Goal: Task Accomplishment & Management: Use online tool/utility

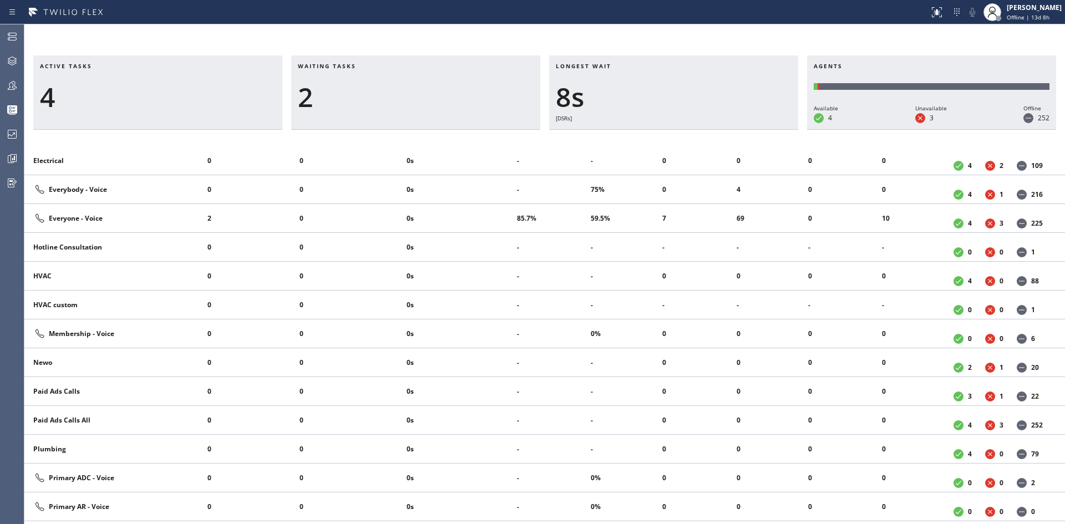
scroll to position [721, 0]
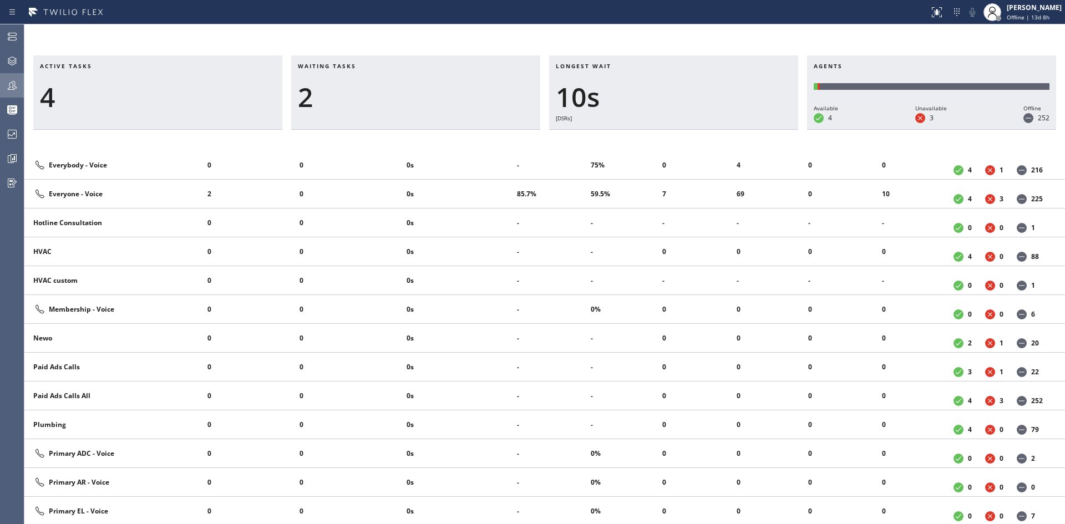
click at [6, 89] on icon at bounding box center [12, 85] width 13 height 13
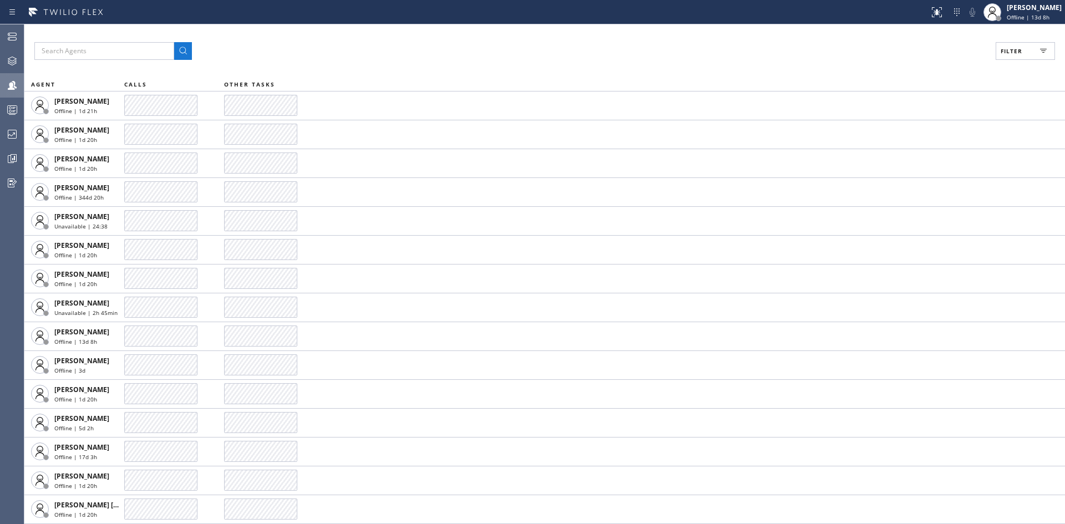
drag, startPoint x: 1003, startPoint y: 54, endPoint x: 997, endPoint y: 73, distance: 19.8
click at [1004, 54] on button "Filter" at bounding box center [1024, 51] width 59 height 18
click at [927, 133] on label "Available" at bounding box center [983, 130] width 146 height 9
click at [910, 133] on input "Available" at bounding box center [903, 130] width 13 height 13
checkbox input "true"
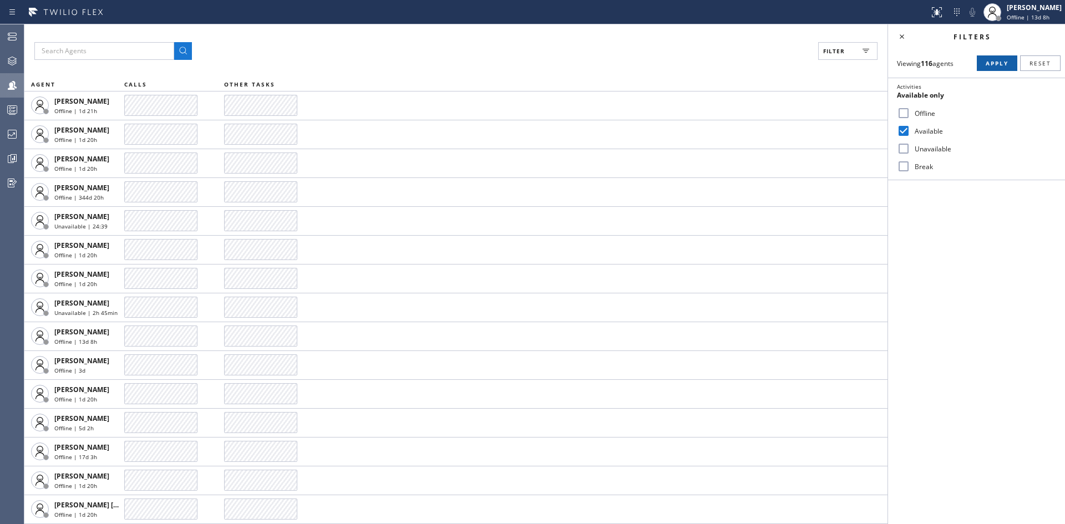
click at [993, 60] on span "Apply" at bounding box center [996, 63] width 23 height 8
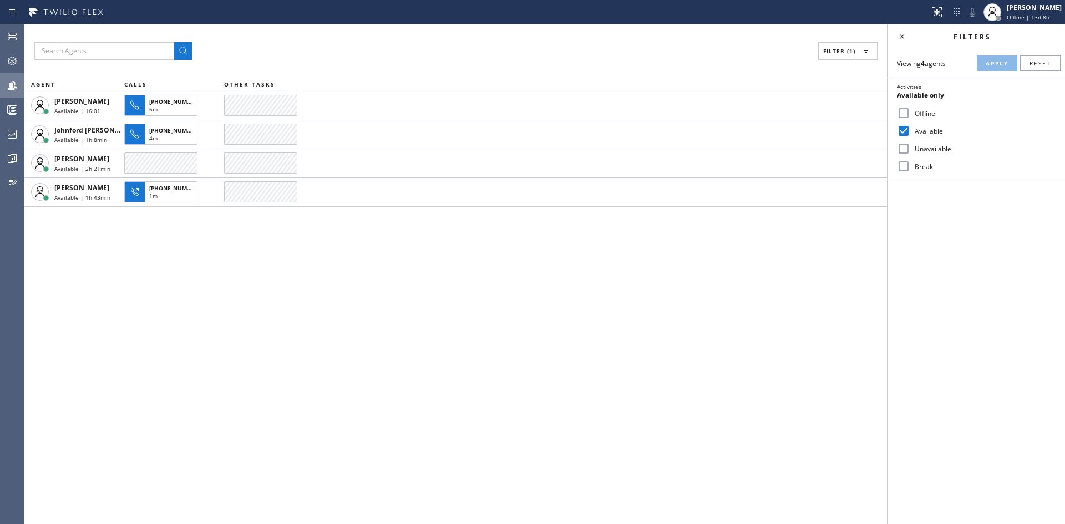
click at [197, 258] on div "Filter (1) AGENT CALLS OTHER TASKS [PERSON_NAME] | 16:01 [PHONE_NUMBER] 6m [PER…" at bounding box center [455, 274] width 863 height 500
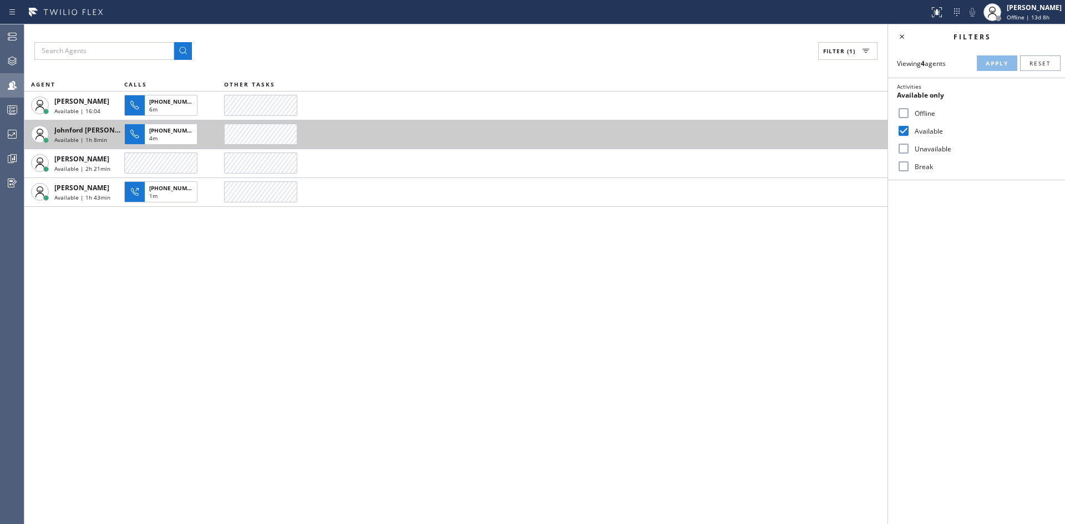
click at [79, 126] on span "Johnford [PERSON_NAME]" at bounding box center [96, 129] width 85 height 9
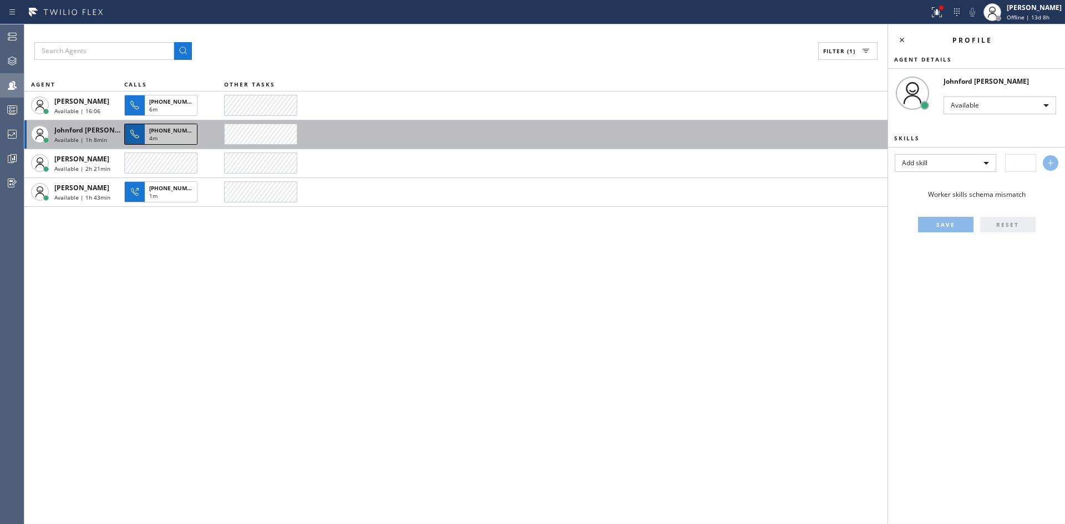
click at [173, 128] on span "[PHONE_NUMBER]" at bounding box center [174, 130] width 50 height 8
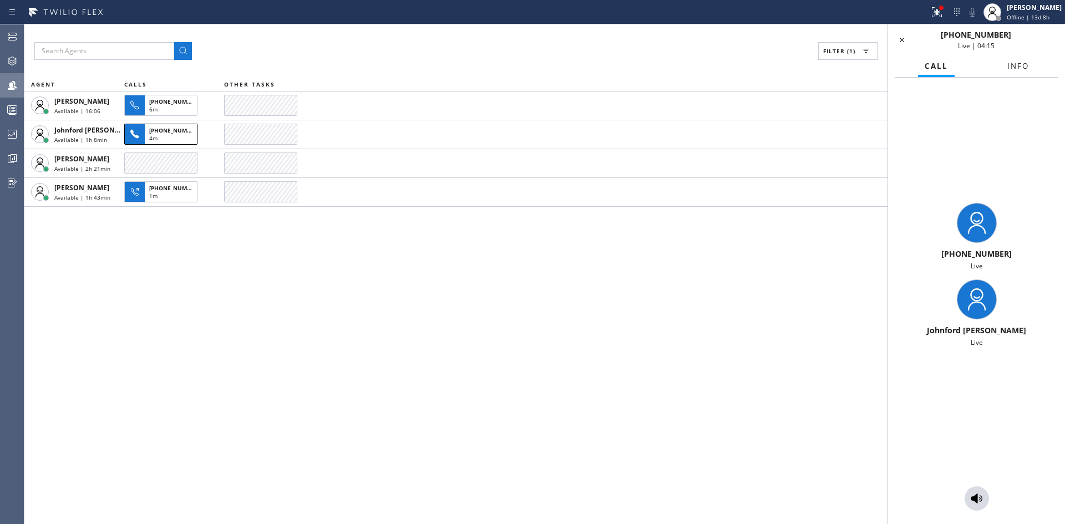
click at [1015, 65] on span "Info" at bounding box center [1018, 66] width 22 height 10
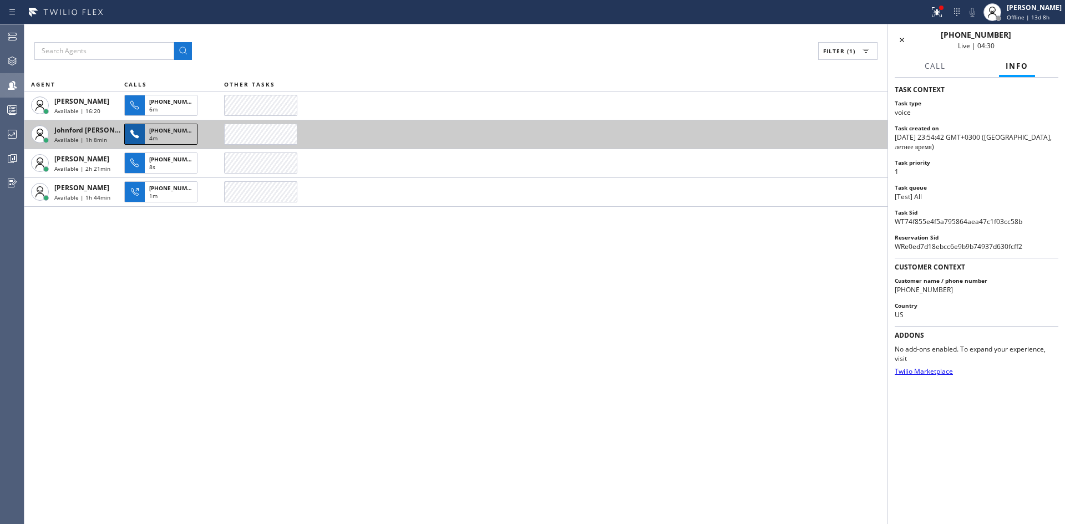
click at [176, 136] on div "4m" at bounding box center [170, 139] width 43 height 10
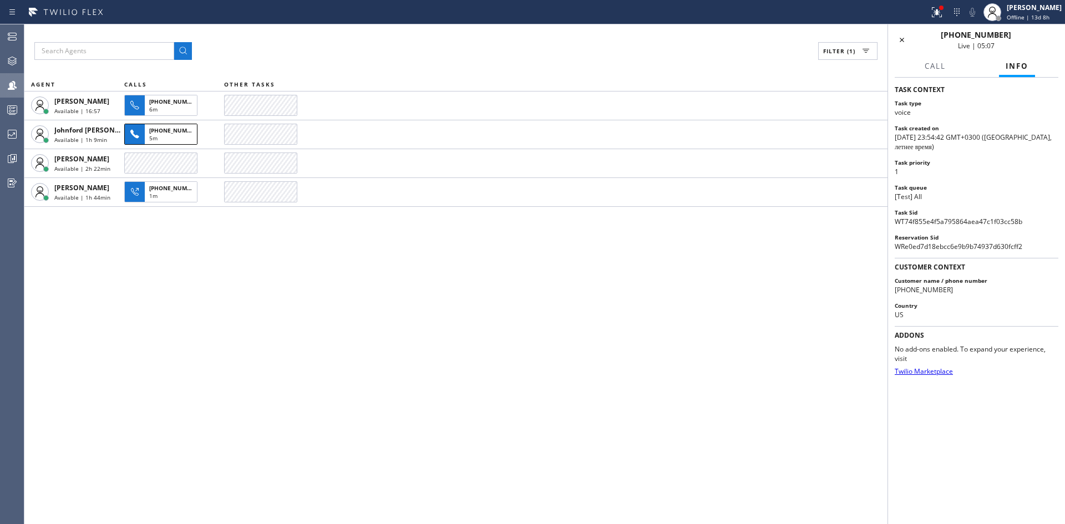
click at [740, 72] on div "Filter (1) AGENT CALLS OTHER TASKS [PERSON_NAME] | 16:57 [PHONE_NUMBER] 6m [PER…" at bounding box center [455, 274] width 863 height 500
click at [14, 54] on div at bounding box center [12, 61] width 24 height 22
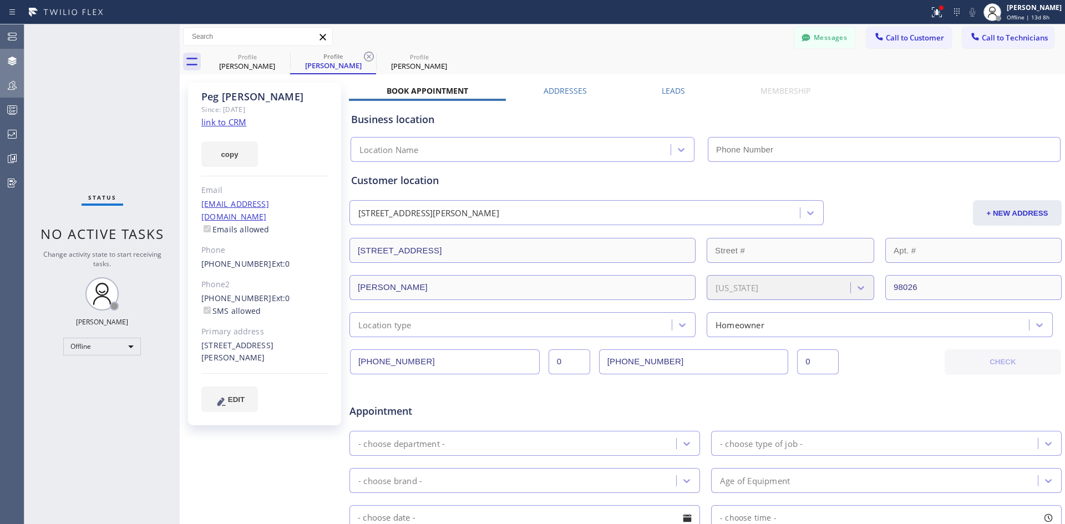
click at [12, 70] on div at bounding box center [12, 61] width 24 height 22
click at [10, 84] on icon at bounding box center [12, 85] width 13 height 13
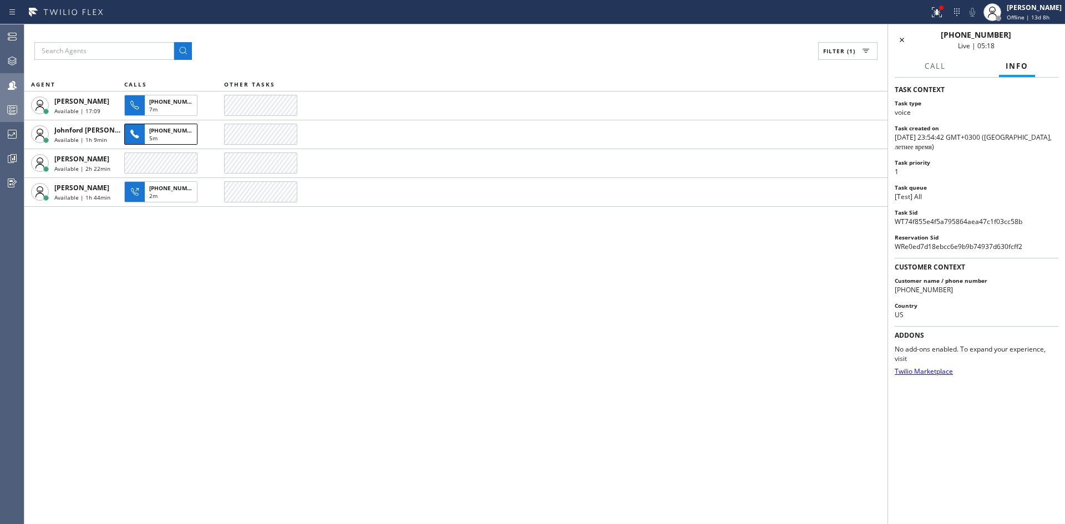
click at [8, 116] on div at bounding box center [12, 110] width 24 height 22
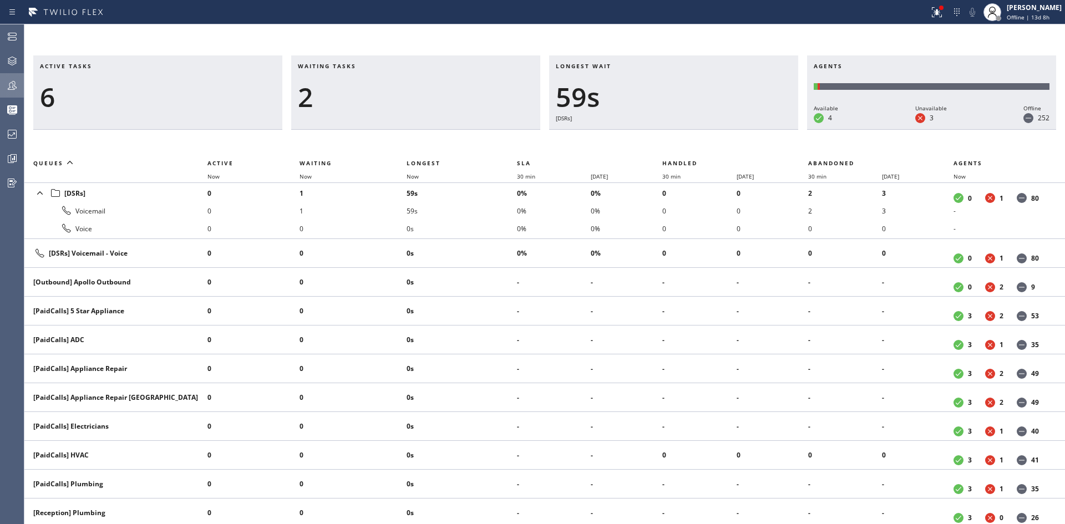
click at [4, 77] on div at bounding box center [12, 85] width 24 height 22
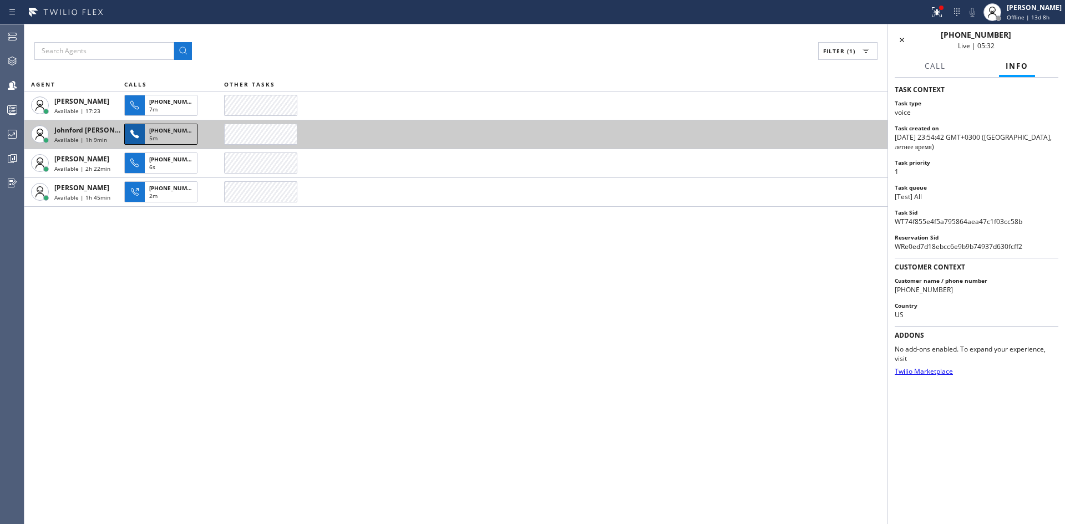
click at [164, 133] on span "[PHONE_NUMBER]" at bounding box center [174, 130] width 50 height 8
click at [91, 129] on span "Johnford [PERSON_NAME]" at bounding box center [96, 129] width 85 height 9
